Goal: Task Accomplishment & Management: Manage account settings

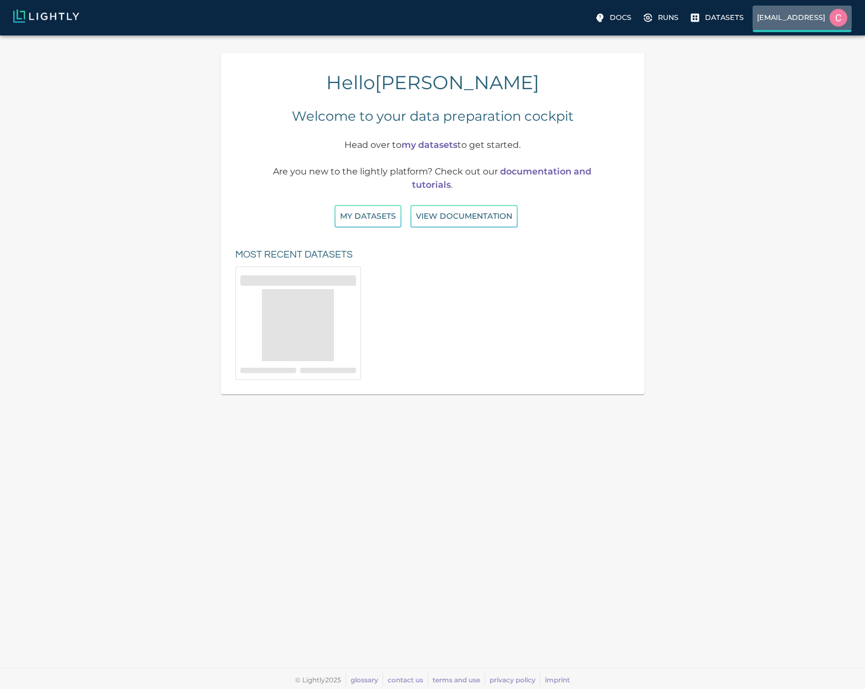
click at [765, 16] on p "[EMAIL_ADDRESS]" at bounding box center [791, 17] width 68 height 11
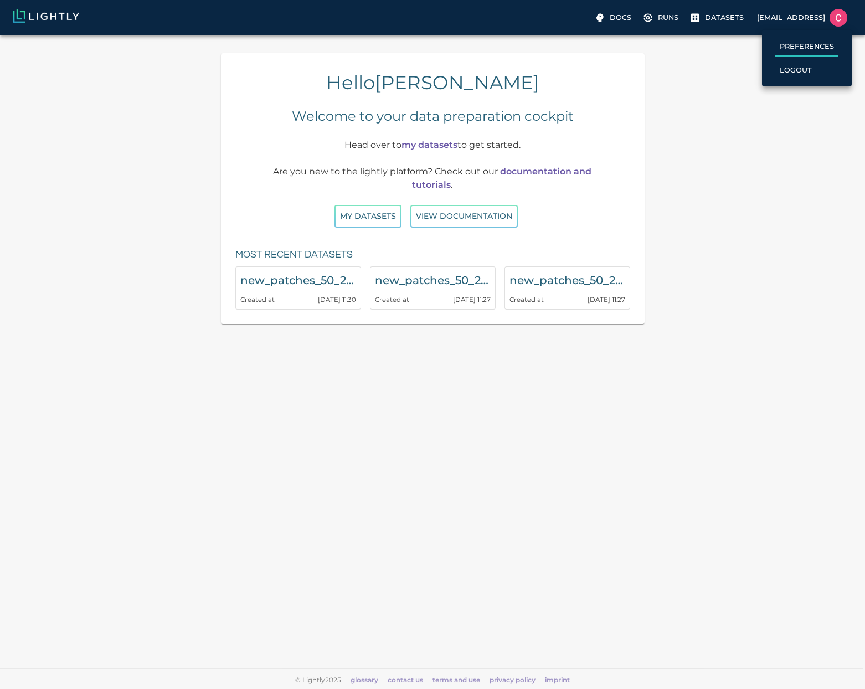
click at [771, 38] on li "Preferences" at bounding box center [807, 46] width 90 height 24
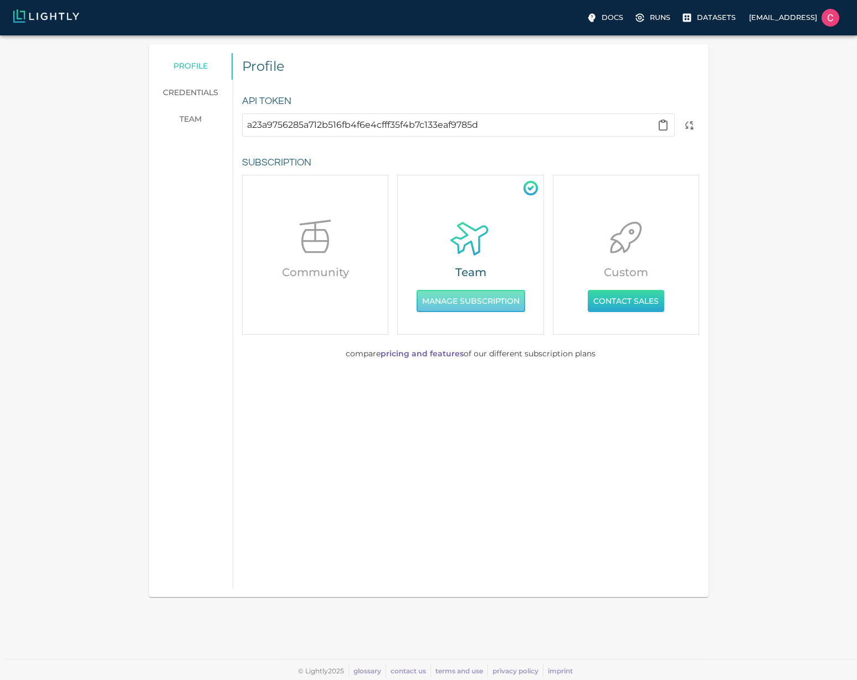
click at [458, 307] on button "Manage Subscription" at bounding box center [470, 301] width 109 height 23
click at [193, 115] on link "team" at bounding box center [191, 119] width 84 height 27
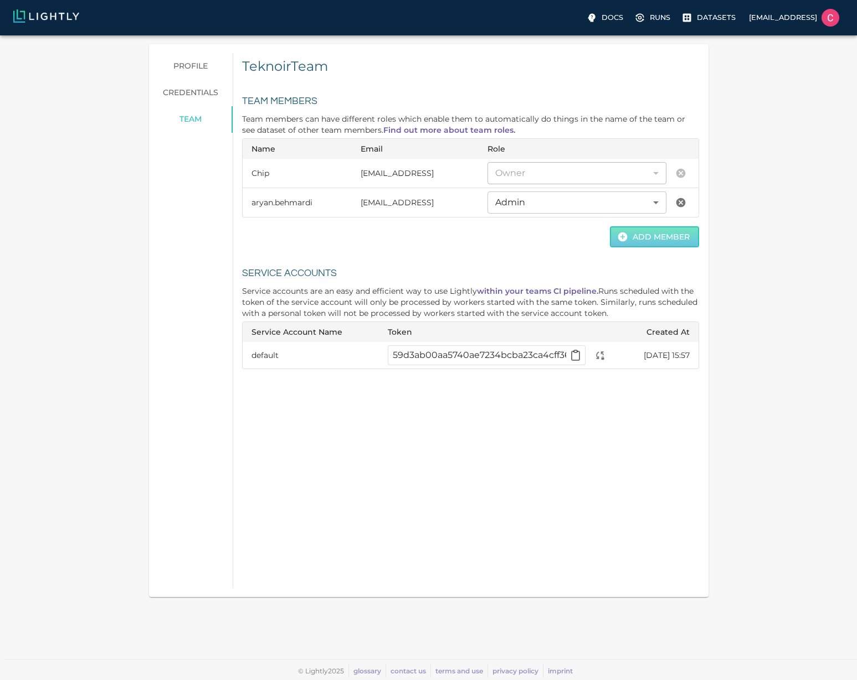
click at [658, 244] on button "Add Member" at bounding box center [654, 237] width 89 height 22
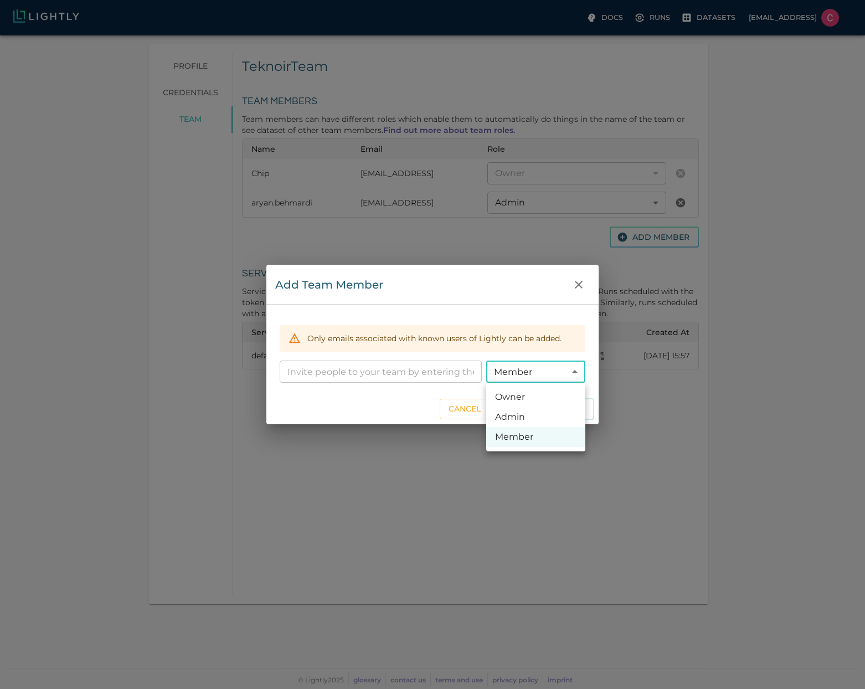
click at [515, 373] on body "Docs Runs Datasets [EMAIL_ADDRESS] profile credentials team Teknoir Team Team M…" at bounding box center [432, 361] width 865 height 653
click at [524, 408] on li "Admin" at bounding box center [535, 417] width 99 height 20
type input "ADMIN"
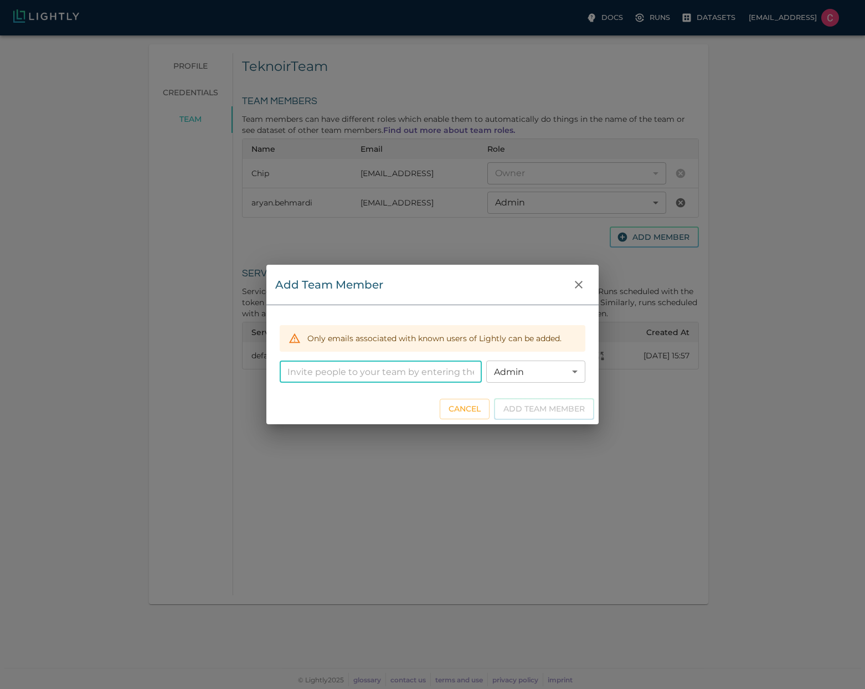
click at [408, 372] on input "email" at bounding box center [381, 371] width 202 height 22
paste input "[PERSON_NAME][EMAIL_ADDRESS][PERSON_NAME]"
type input "[PERSON_NAME][EMAIL_ADDRESS][PERSON_NAME]"
click at [566, 413] on button "Add Team Member" at bounding box center [544, 409] width 100 height 22
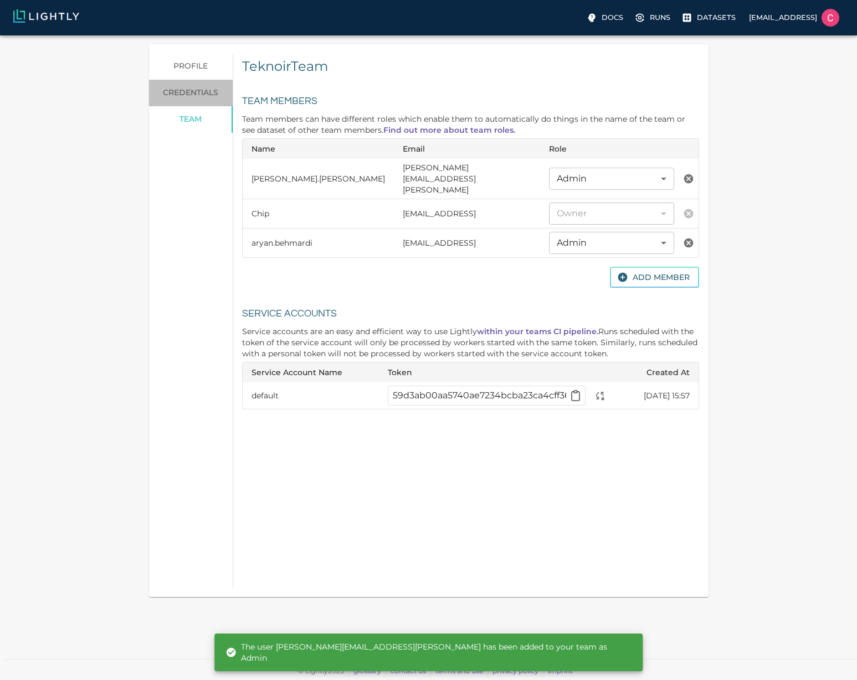
click at [188, 85] on link "credentials" at bounding box center [191, 93] width 84 height 27
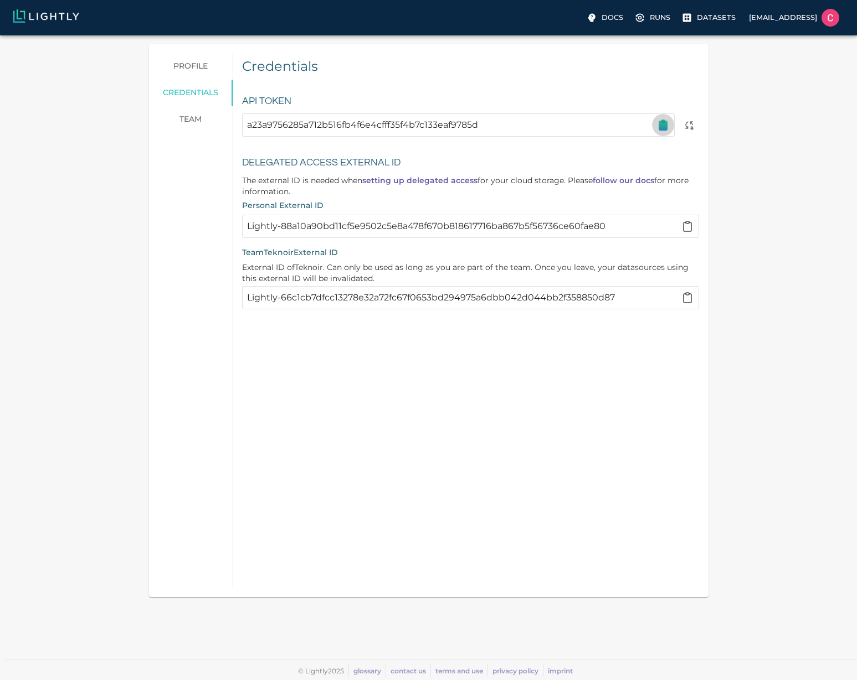
click at [664, 125] on icon "button" at bounding box center [663, 125] width 8 height 9
click at [661, 125] on icon "button" at bounding box center [663, 125] width 8 height 9
